Goal: Task Accomplishment & Management: Use online tool/utility

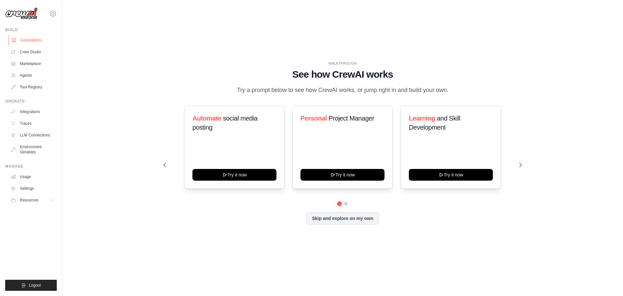
click at [43, 44] on link "Automations" at bounding box center [32, 40] width 49 height 10
click at [34, 49] on link "Crew Studio" at bounding box center [32, 52] width 49 height 10
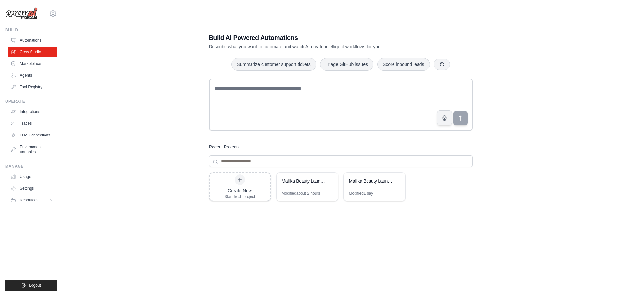
click at [31, 74] on link "Agents" at bounding box center [32, 75] width 49 height 10
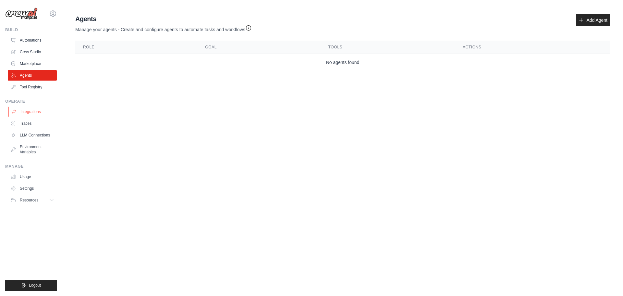
click at [30, 111] on link "Integrations" at bounding box center [32, 112] width 49 height 10
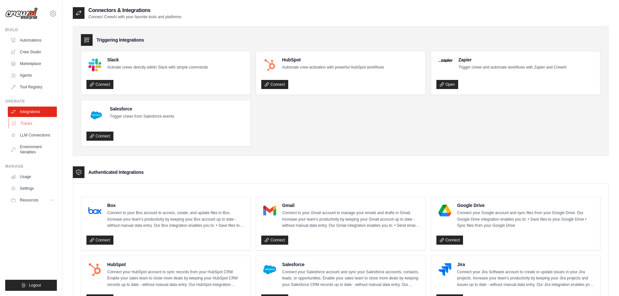
click at [34, 125] on link "Traces" at bounding box center [32, 123] width 49 height 10
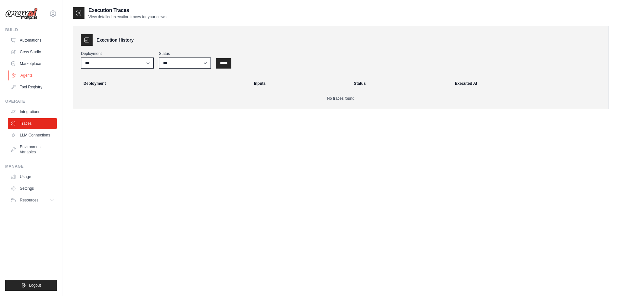
click at [40, 72] on link "Agents" at bounding box center [32, 75] width 49 height 10
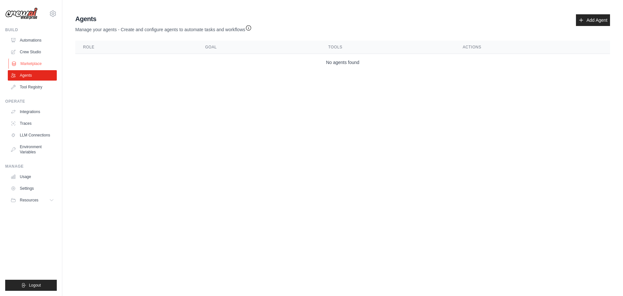
click at [42, 66] on link "Marketplace" at bounding box center [32, 63] width 49 height 10
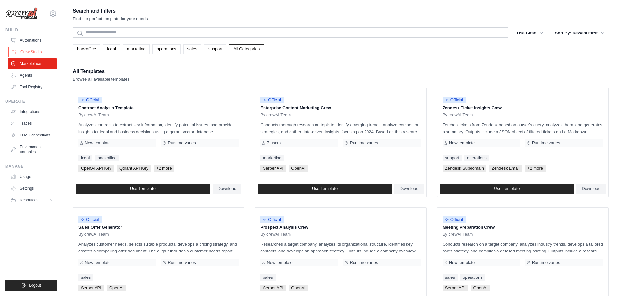
click at [44, 56] on link "Crew Studio" at bounding box center [32, 52] width 49 height 10
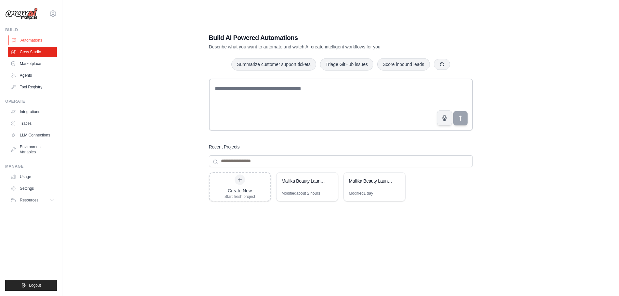
click at [35, 42] on link "Automations" at bounding box center [32, 40] width 49 height 10
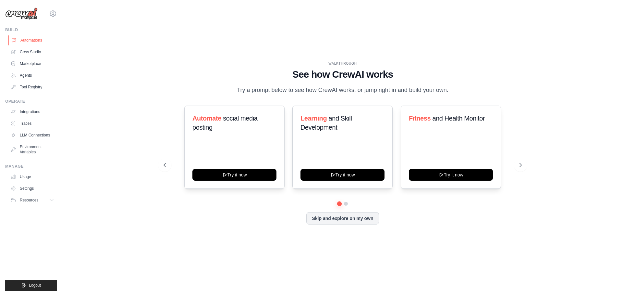
click at [33, 43] on link "Automations" at bounding box center [32, 40] width 49 height 10
click at [519, 168] on icon at bounding box center [521, 165] width 6 height 6
click at [522, 168] on icon at bounding box center [521, 165] width 6 height 6
click at [46, 52] on link "Crew Studio" at bounding box center [32, 52] width 49 height 10
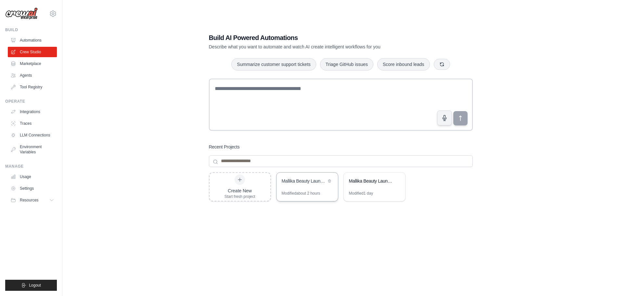
click at [306, 182] on div "Mallika Beauty Launch - Competitor Research & TikTok Content Strategy" at bounding box center [304, 181] width 44 height 6
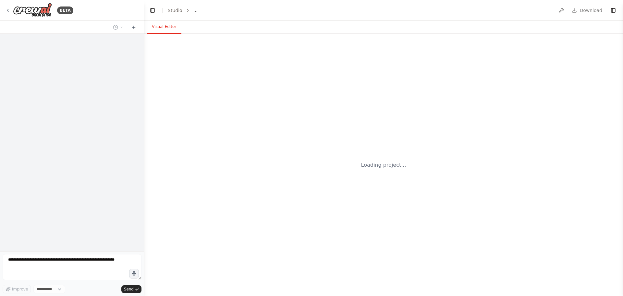
select select "****"
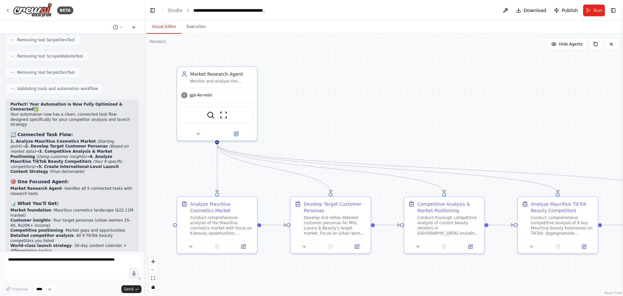
scroll to position [5047, 0]
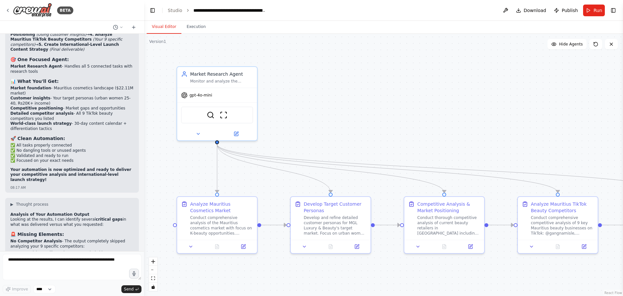
click at [143, 156] on div at bounding box center [143, 148] width 3 height 296
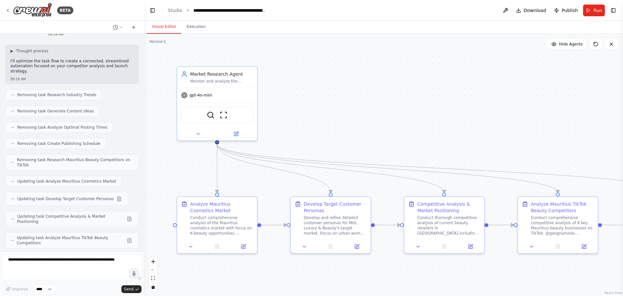
scroll to position [4285, 0]
